Goal: Transaction & Acquisition: Purchase product/service

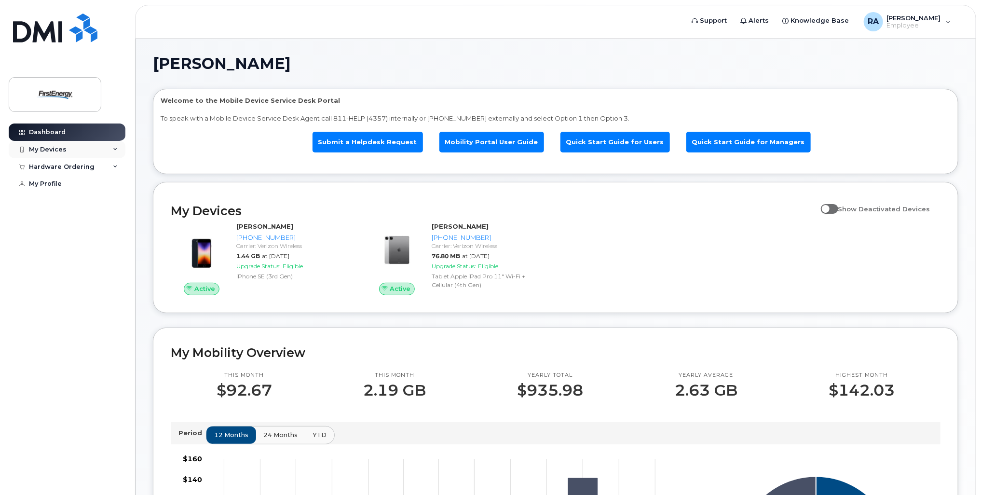
click at [114, 152] on div "My Devices" at bounding box center [67, 149] width 117 height 17
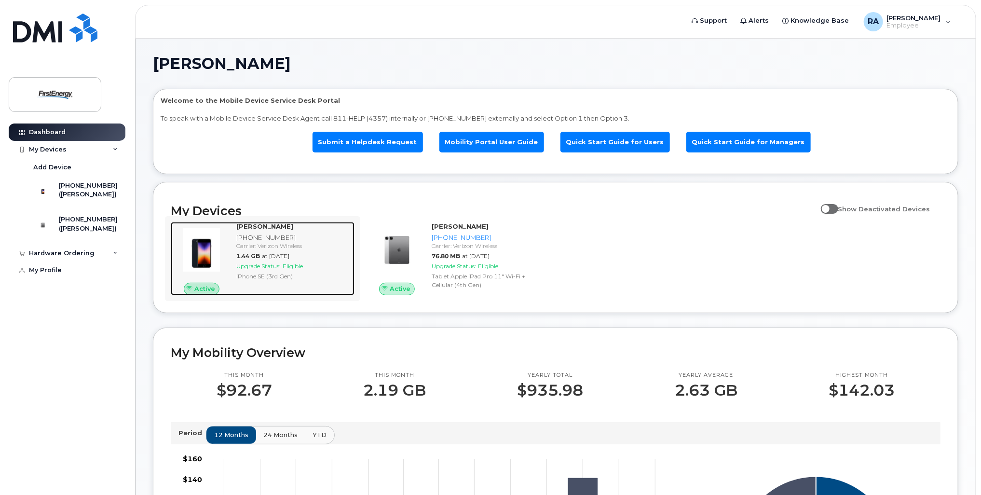
click at [268, 234] on div "[PHONE_NUMBER]" at bounding box center [293, 237] width 114 height 9
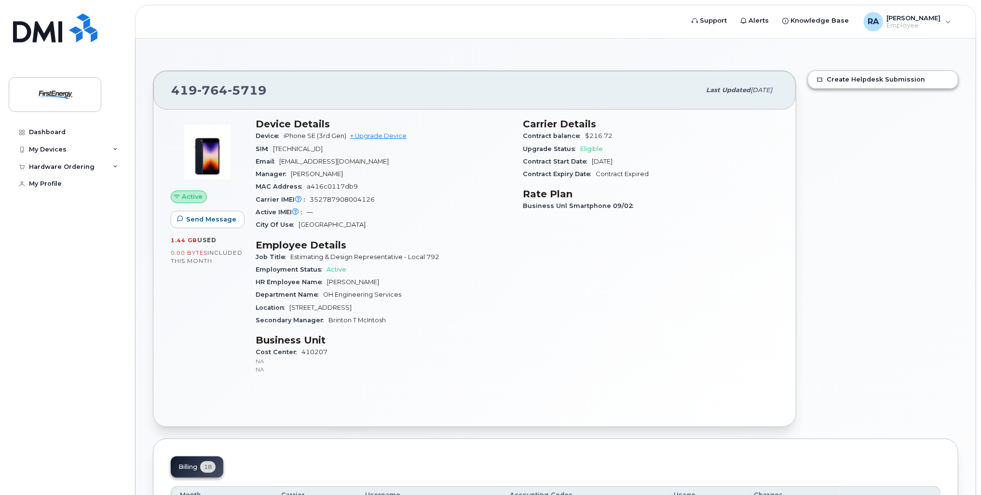
click at [393, 131] on div "Device iPhone SE (3rd Gen) + Upgrade Device" at bounding box center [384, 136] width 256 height 13
click at [392, 136] on link "+ Upgrade Device" at bounding box center [378, 135] width 56 height 7
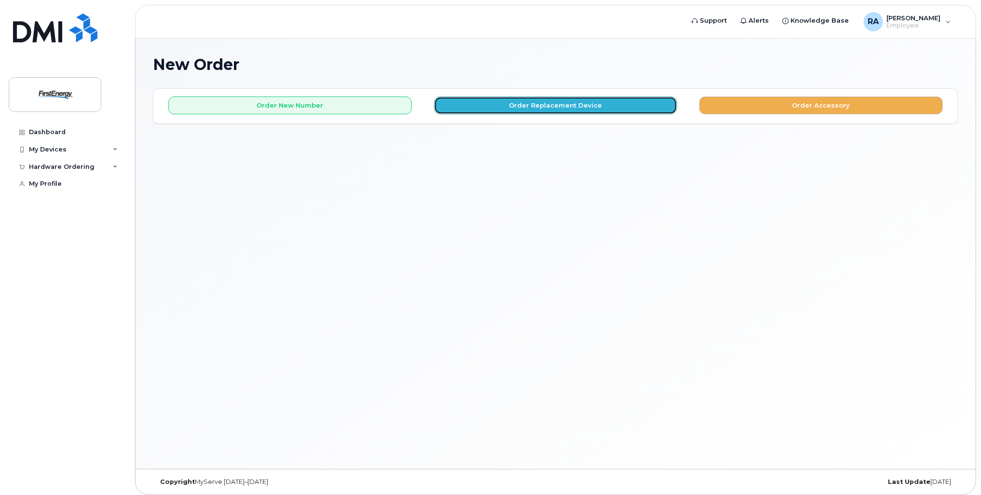
click at [603, 110] on button "Order Replacement Device" at bounding box center [556, 105] width 244 height 18
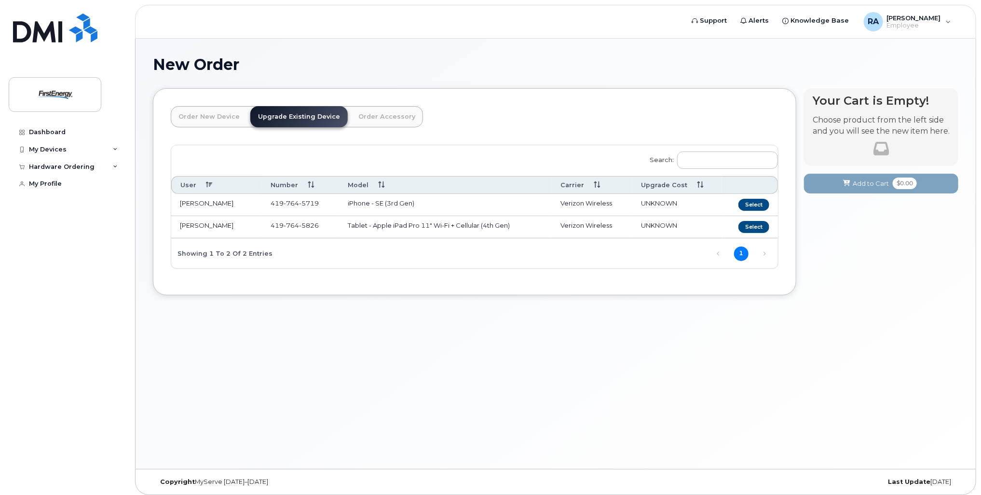
click at [458, 205] on td "iPhone - SE (3rd Gen)" at bounding box center [445, 205] width 213 height 22
click at [752, 206] on button "Select" at bounding box center [753, 205] width 31 height 12
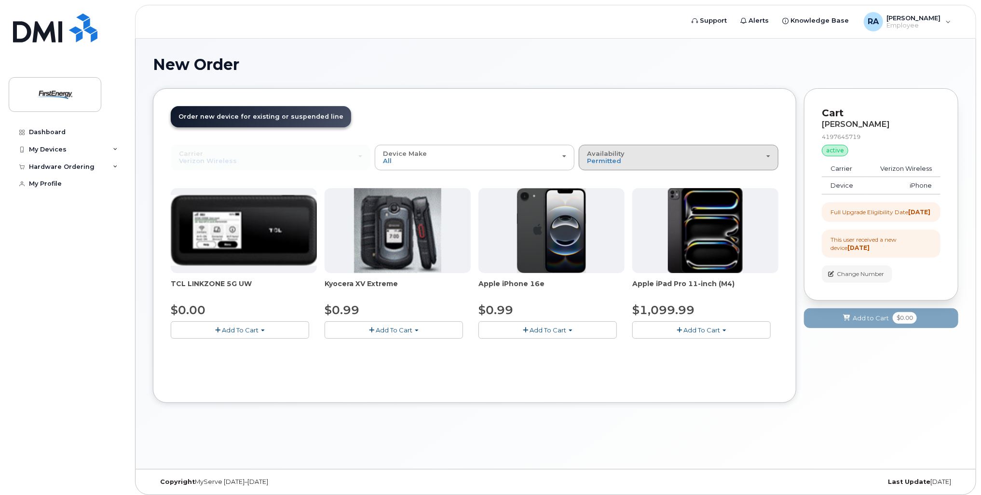
click at [722, 155] on div "Availability Permitted All" at bounding box center [678, 157] width 183 height 15
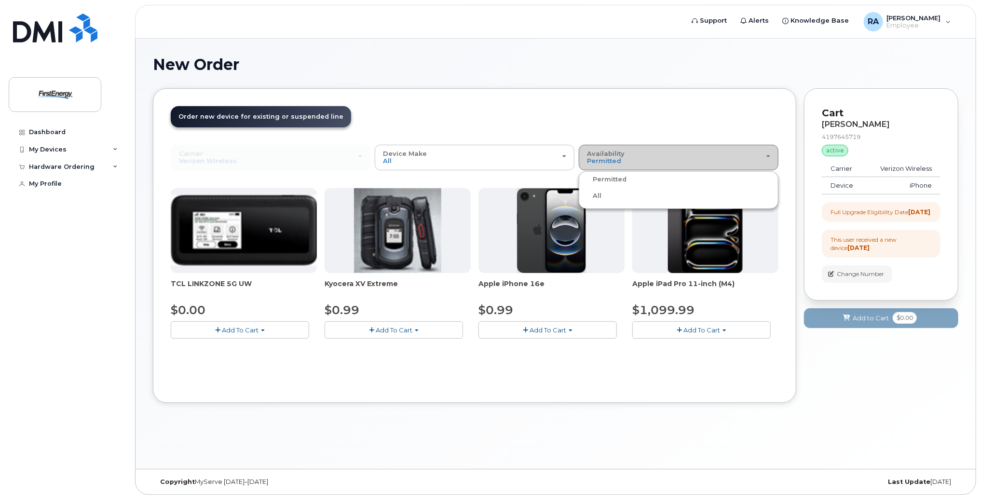
click at [720, 155] on div "Availability Permitted All" at bounding box center [678, 157] width 183 height 15
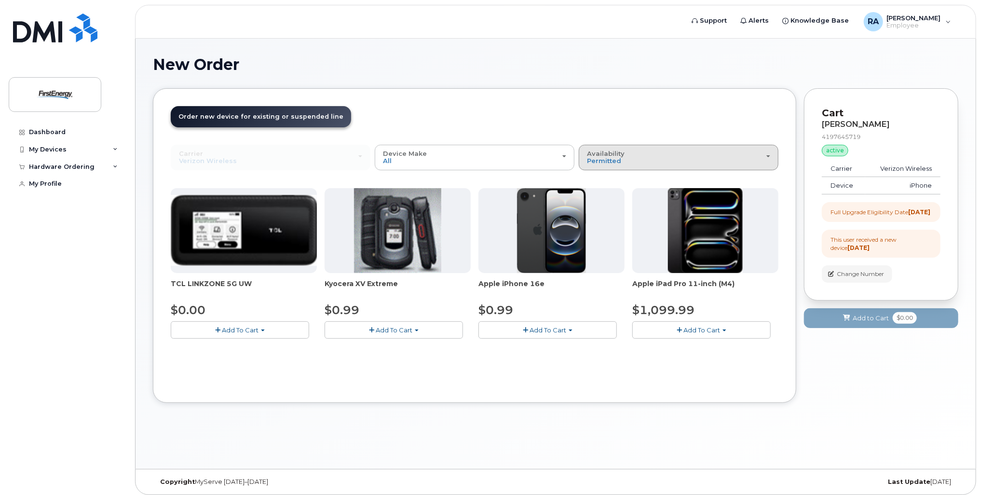
click at [718, 156] on div "Availability Permitted All" at bounding box center [678, 157] width 183 height 15
click at [594, 192] on label "All" at bounding box center [591, 196] width 20 height 12
click at [0, 0] on input "All" at bounding box center [0, 0] width 0 height 0
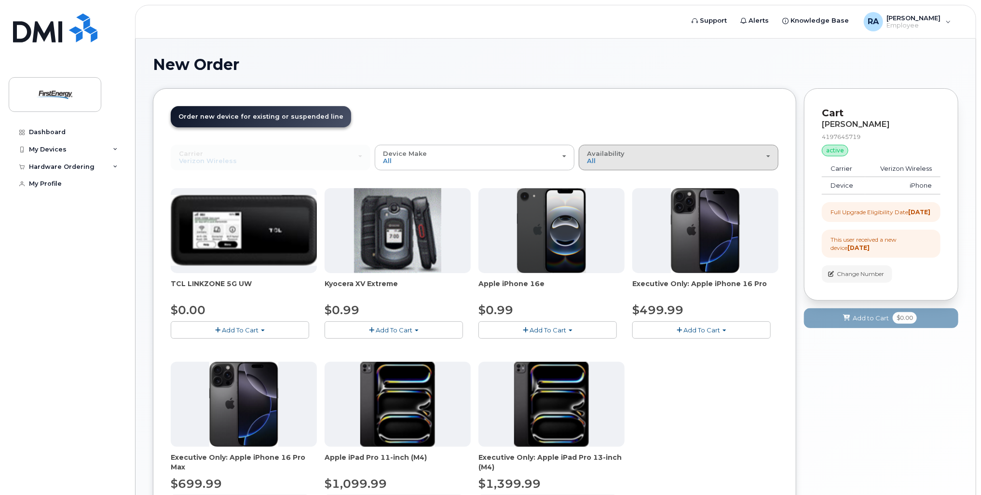
click at [760, 154] on div "Availability Permitted All" at bounding box center [678, 157] width 183 height 15
click at [622, 177] on label "Permitted" at bounding box center [603, 180] width 45 height 12
click at [0, 0] on input "Permitted" at bounding box center [0, 0] width 0 height 0
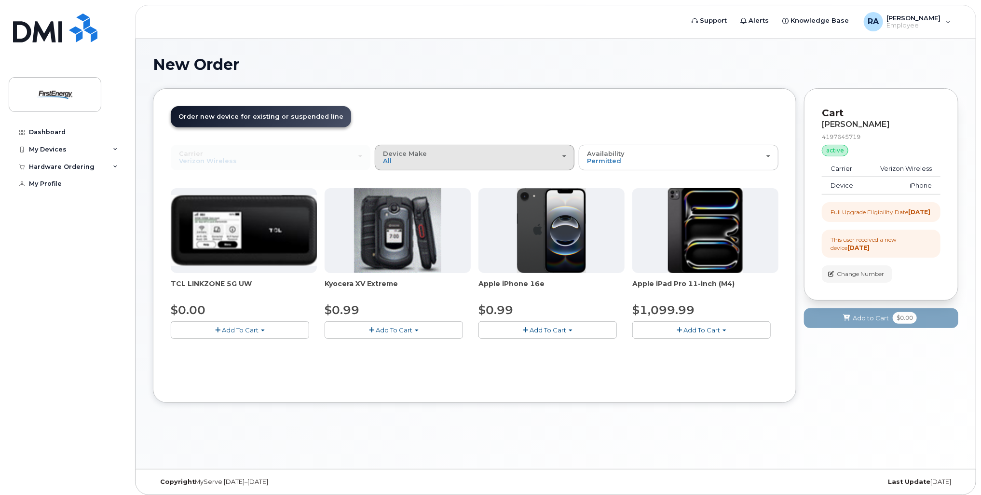
click at [518, 155] on div "Device Make All Cell Phone iPhone Modem Tablet" at bounding box center [474, 157] width 183 height 15
